Goal: Task Accomplishment & Management: Use online tool/utility

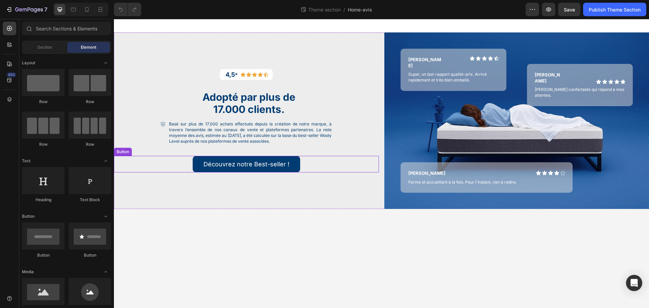
click at [311, 168] on div "Découvrez notre Best-seller ! Button" at bounding box center [246, 164] width 265 height 17
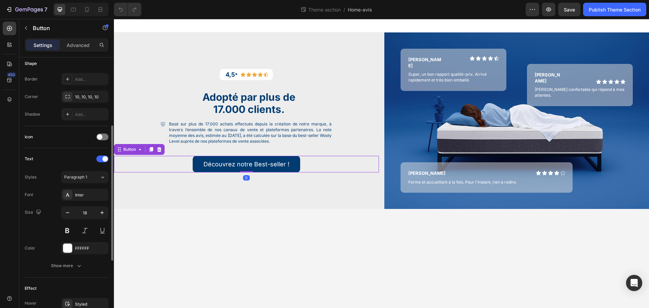
scroll to position [268, 0]
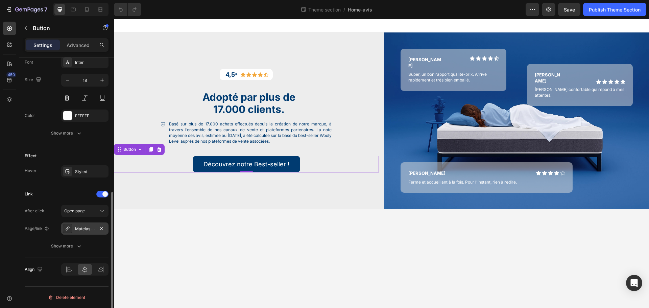
click at [89, 229] on div "Matelas Wooly One Hybride" at bounding box center [85, 229] width 20 height 6
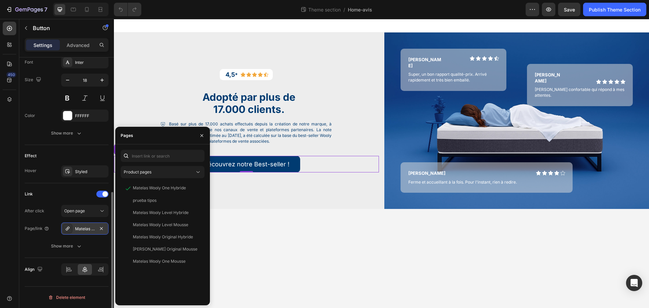
click at [85, 229] on div "Matelas Wooly One Hybride" at bounding box center [85, 229] width 20 height 6
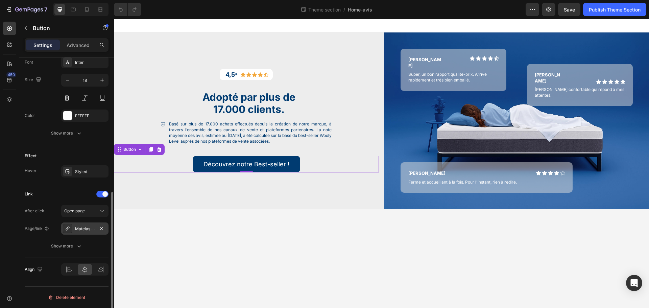
click at [80, 228] on div "Matelas Wooly One Hybride" at bounding box center [85, 229] width 20 height 6
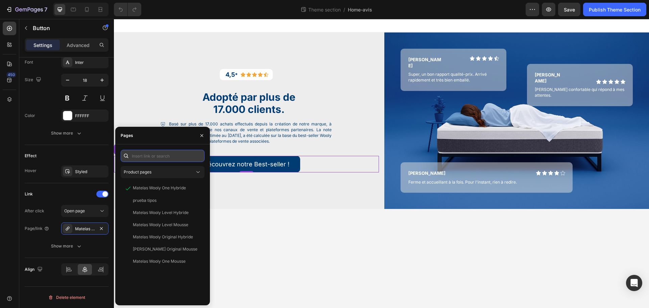
click at [143, 154] on input "text" at bounding box center [163, 156] width 84 height 12
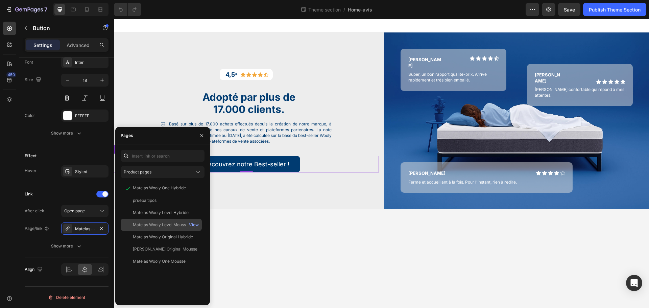
click at [169, 223] on div "Matelas Wooly Level Mousse" at bounding box center [160, 225] width 55 height 6
click at [174, 224] on div "Matelas Wooly Level Mousse" at bounding box center [160, 224] width 55 height 6
click at [341, 244] on body "Image Audrey Text Block Icon Icon Icon Icon Icon Icon List Row Row [PERSON_NAME…" at bounding box center [381, 163] width 535 height 289
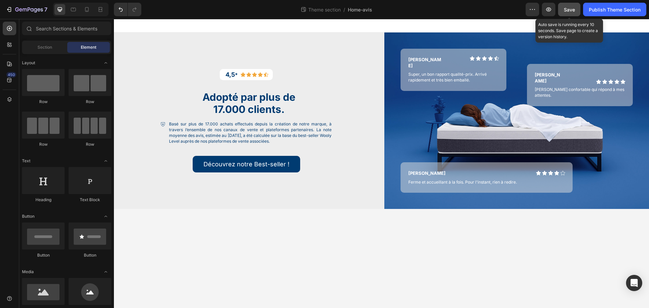
click at [565, 6] on div "Save" at bounding box center [569, 9] width 11 height 7
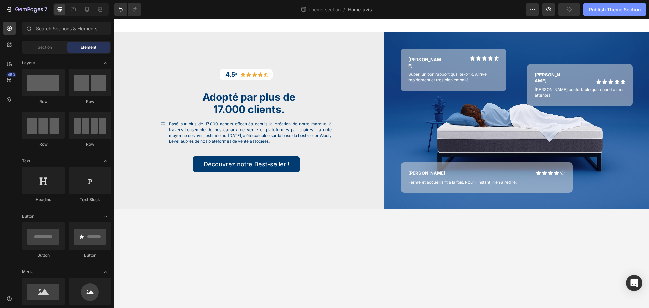
click at [602, 10] on div "Publish Theme Section" at bounding box center [615, 9] width 52 height 7
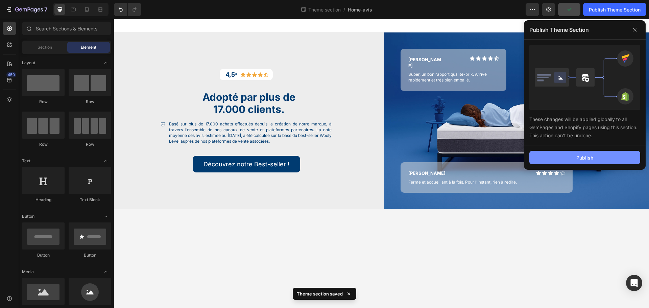
click at [585, 160] on div "Publish" at bounding box center [584, 157] width 17 height 7
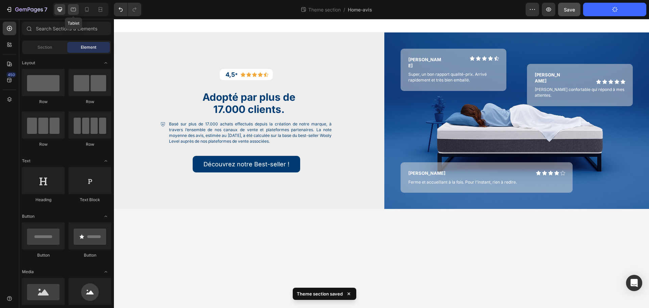
click at [72, 11] on icon at bounding box center [73, 10] width 5 height 4
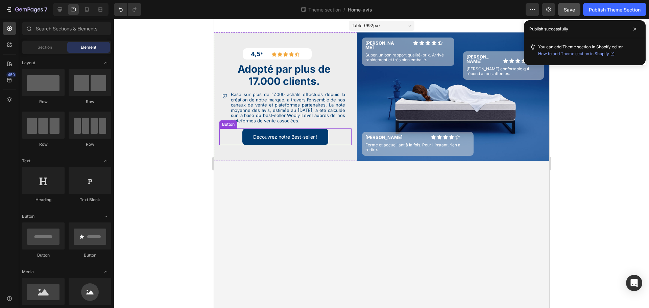
click at [339, 139] on div "Découvrez notre Best-seller ! Button" at bounding box center [285, 136] width 132 height 17
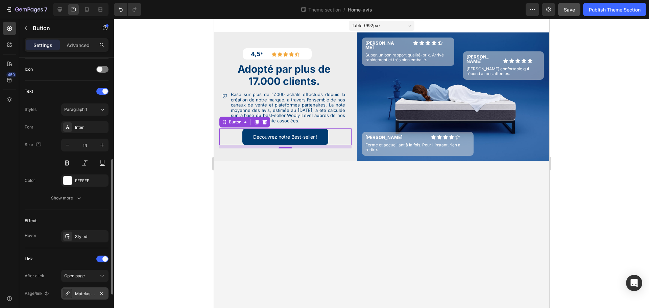
scroll to position [268, 0]
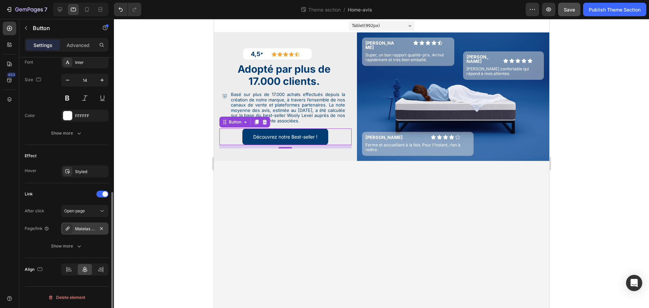
click at [91, 227] on div "Matelas Wooly Level Mousse" at bounding box center [85, 229] width 20 height 6
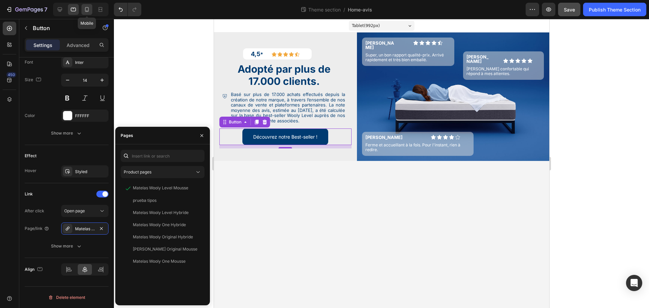
click at [84, 11] on icon at bounding box center [86, 9] width 7 height 7
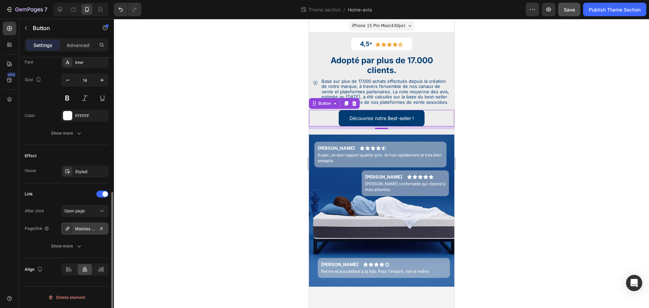
click at [82, 227] on div "Matelas Wooly Level Mousse" at bounding box center [85, 229] width 20 height 6
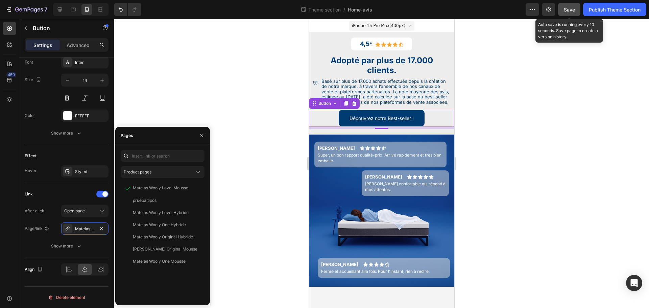
click at [566, 12] on span "Save" at bounding box center [569, 10] width 11 height 6
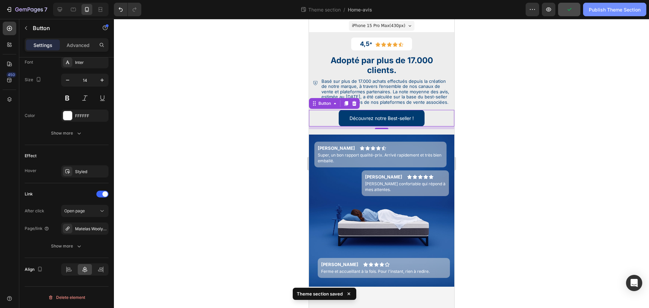
click at [598, 9] on div "Publish Theme Section" at bounding box center [615, 9] width 52 height 7
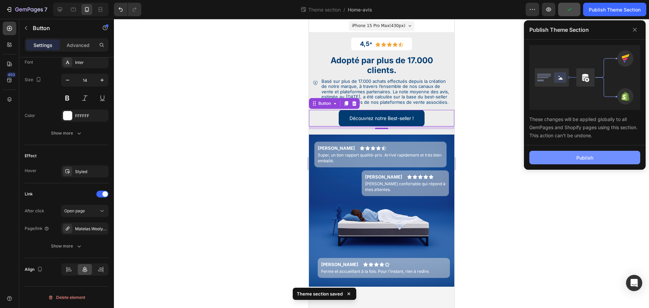
drag, startPoint x: 581, startPoint y: 154, endPoint x: 575, endPoint y: 155, distance: 6.6
click at [581, 154] on div "Publish" at bounding box center [584, 157] width 17 height 7
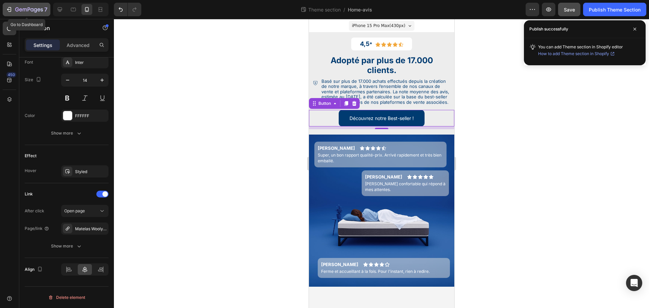
click at [12, 9] on icon "button" at bounding box center [9, 9] width 7 height 7
